Goal: Task Accomplishment & Management: Manage account settings

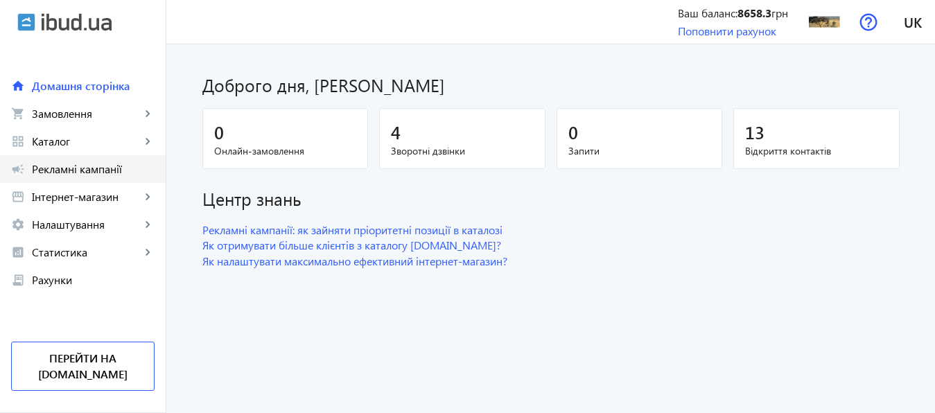
click at [94, 169] on span "Рекламні кампанії" at bounding box center [93, 169] width 123 height 14
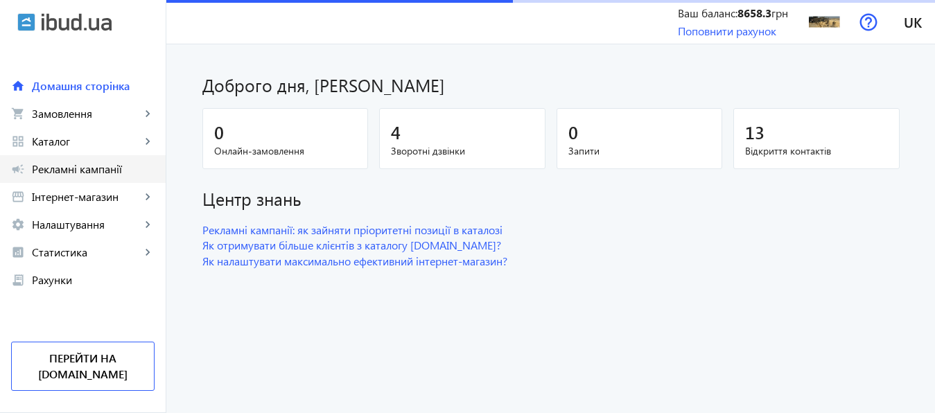
click at [72, 168] on span "Рекламні кампанії" at bounding box center [93, 169] width 123 height 14
click at [81, 168] on span "Рекламні кампанії" at bounding box center [93, 169] width 123 height 14
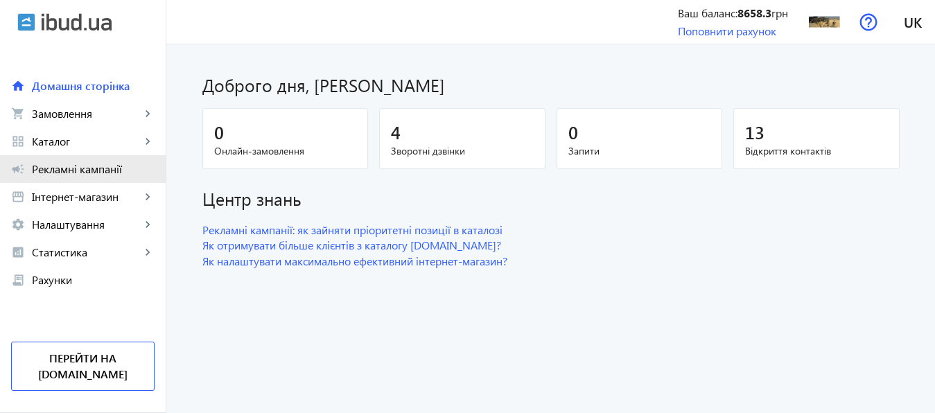
click at [73, 169] on span "Рекламні кампанії" at bounding box center [93, 169] width 123 height 14
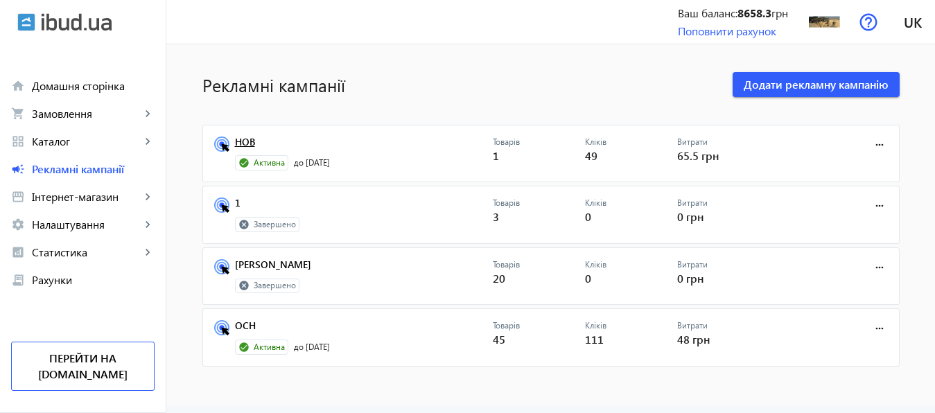
click at [235, 141] on link "НОВ" at bounding box center [364, 146] width 258 height 19
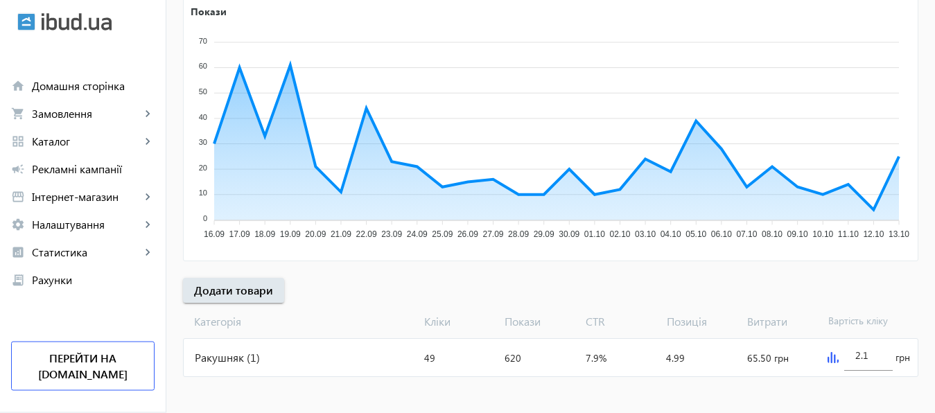
scroll to position [257, 0]
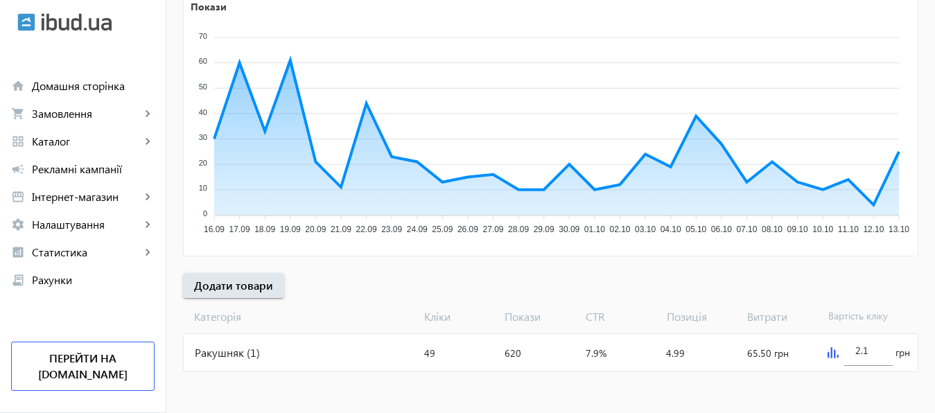
click at [832, 351] on img at bounding box center [833, 352] width 11 height 11
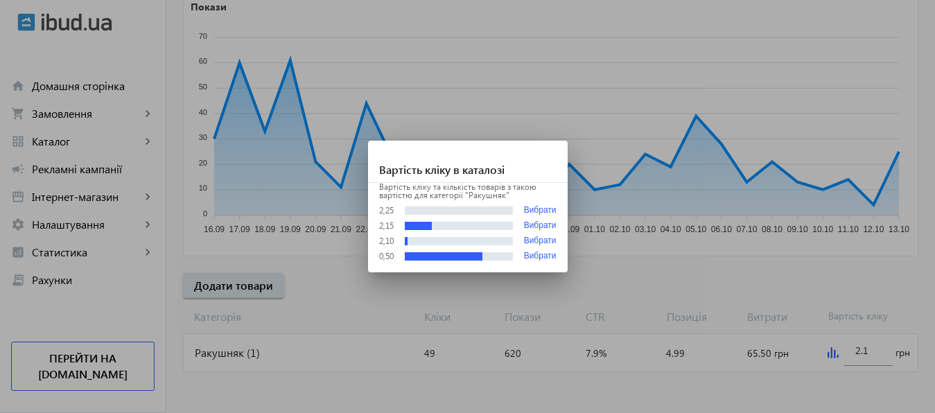
scroll to position [0, 0]
click at [872, 353] on div at bounding box center [467, 206] width 935 height 413
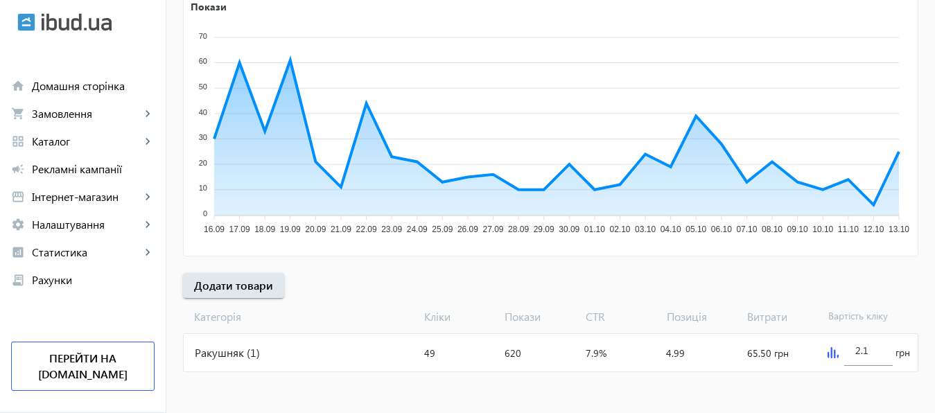
scroll to position [257, 0]
click at [872, 353] on input "2.1" at bounding box center [868, 350] width 26 height 13
click at [862, 382] on mat-sidenav-content "arrow_back Рекламні кампанії НОВ Зупинити Період: з 14.05.2025 23:38 до 31.01.2…" at bounding box center [550, 100] width 769 height 627
click at [830, 354] on img at bounding box center [833, 352] width 11 height 11
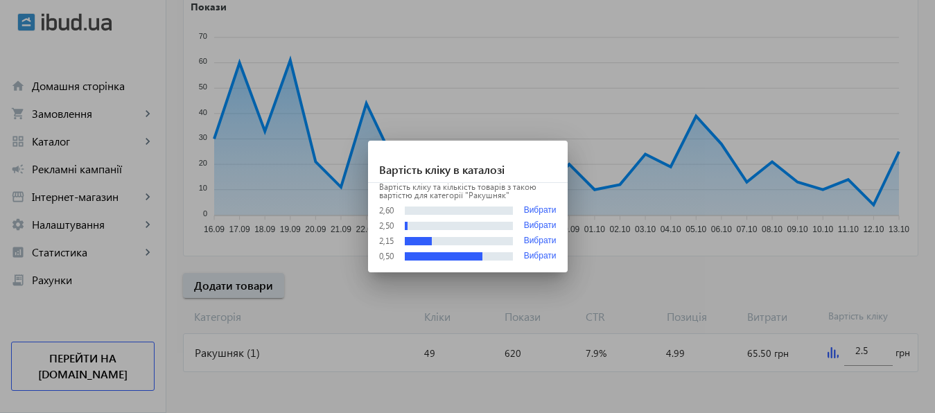
scroll to position [0, 0]
click at [546, 259] on button "Вибрати" at bounding box center [540, 257] width 33 height 10
type input "0.5"
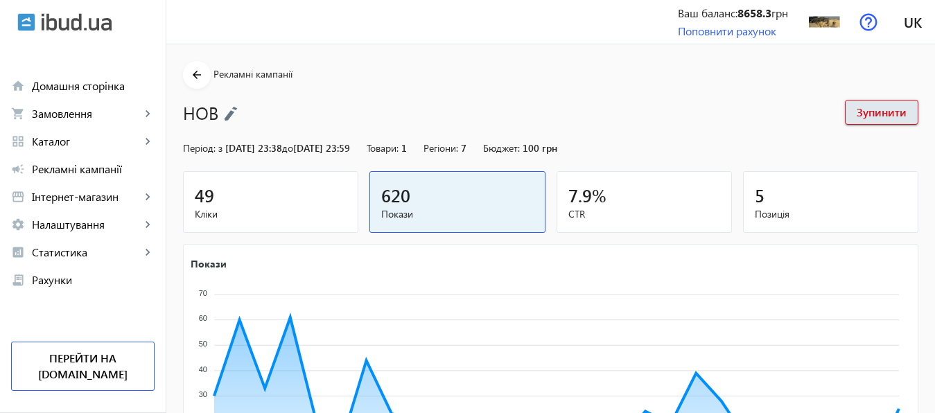
scroll to position [257, 0]
